Goal: Task Accomplishment & Management: Manage account settings

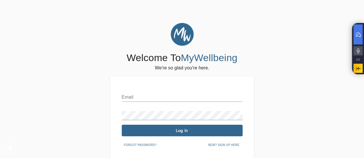
click at [217, 96] on input "text" at bounding box center [182, 97] width 121 height 9
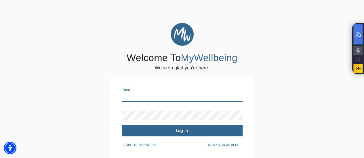
type input "[DOMAIN_NAME][EMAIL_ADDRESS][DOMAIN_NAME]"
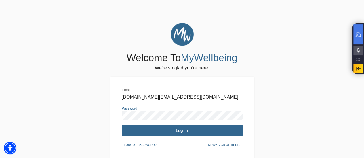
click at [221, 128] on span "Log In" at bounding box center [182, 130] width 116 height 5
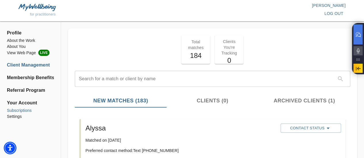
click at [24, 113] on li "Subscriptions" at bounding box center [30, 111] width 47 height 6
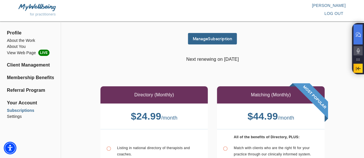
click at [230, 34] on button "Manage Subscription" at bounding box center [212, 38] width 49 height 11
